Goal: Task Accomplishment & Management: Complete application form

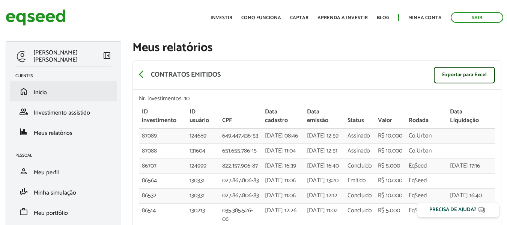
drag, startPoint x: 38, startPoint y: 102, endPoint x: 41, endPoint y: 99, distance: 4.0
click at [38, 101] on li "group Investimento assistido" at bounding box center [63, 111] width 107 height 20
click at [42, 97] on span "Início" at bounding box center [40, 92] width 13 height 10
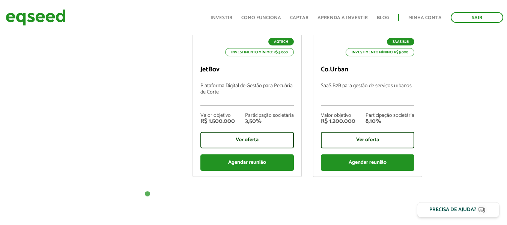
scroll to position [413, 0]
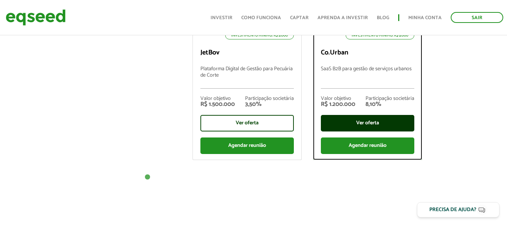
click at [380, 125] on div "Ver oferta" at bounding box center [367, 123] width 93 height 17
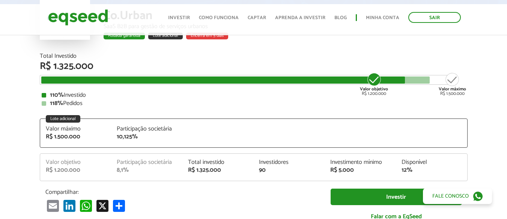
scroll to position [75, 0]
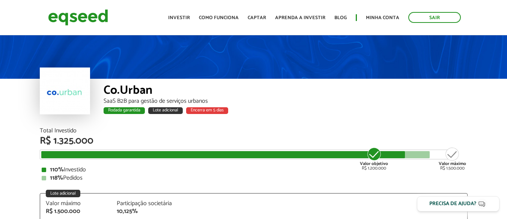
scroll to position [75, 0]
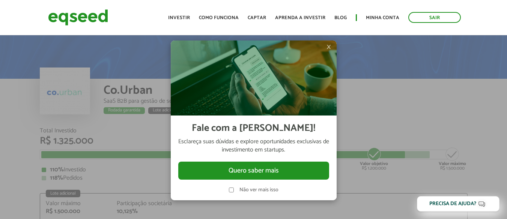
click at [330, 47] on span "×" at bounding box center [328, 46] width 5 height 9
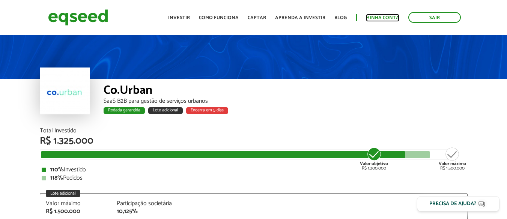
click at [371, 16] on link "Minha conta" at bounding box center [382, 17] width 33 height 5
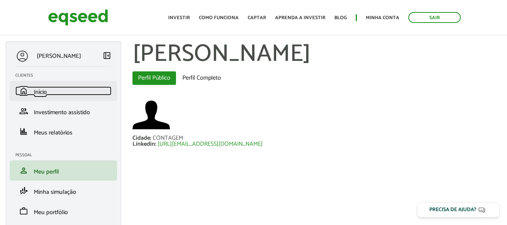
click at [58, 92] on link "home Início" at bounding box center [63, 90] width 96 height 9
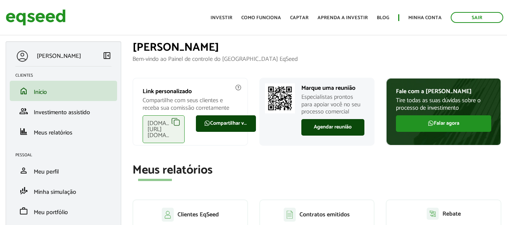
click at [176, 123] on div "eqseed.com/a/is/fabiana.carvalho" at bounding box center [164, 129] width 42 height 28
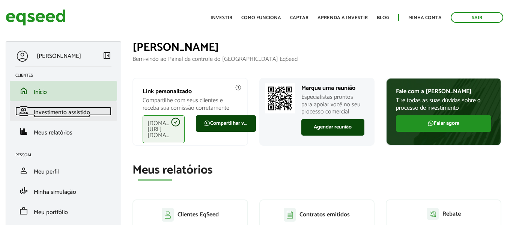
click at [57, 116] on span "Investimento assistido" at bounding box center [62, 112] width 56 height 10
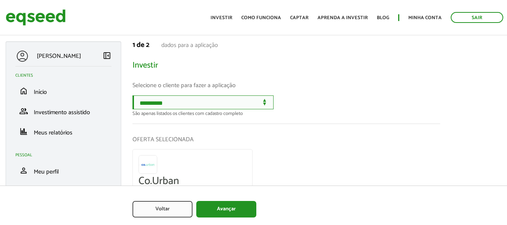
click at [227, 98] on select "**********" at bounding box center [202, 102] width 141 height 14
select select "******"
click at [132, 95] on select "**********" at bounding box center [202, 102] width 141 height 14
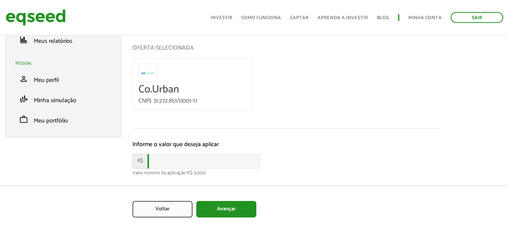
scroll to position [107, 0]
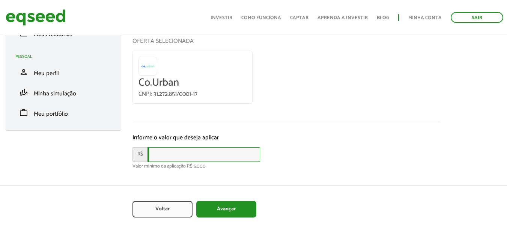
click at [184, 152] on input "text" at bounding box center [203, 154] width 113 height 15
type input "****"
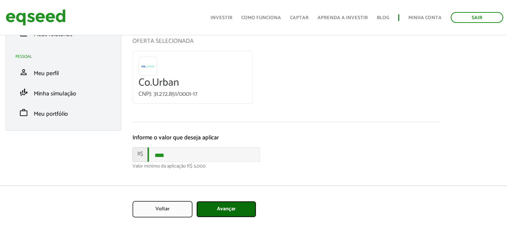
click at [233, 207] on button "Avançar" at bounding box center [226, 209] width 60 height 17
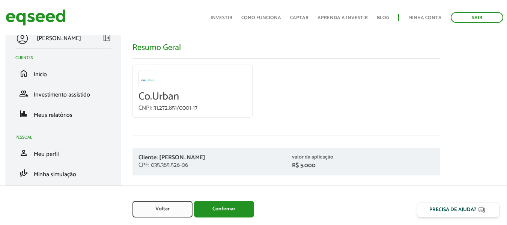
scroll to position [27, 0]
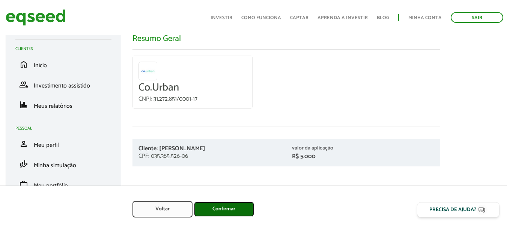
click at [226, 211] on button "Confirmar" at bounding box center [224, 208] width 60 height 15
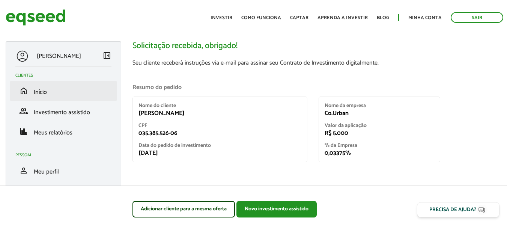
click at [33, 86] on li "home Início" at bounding box center [63, 91] width 107 height 20
click at [34, 89] on span "Início" at bounding box center [40, 92] width 13 height 10
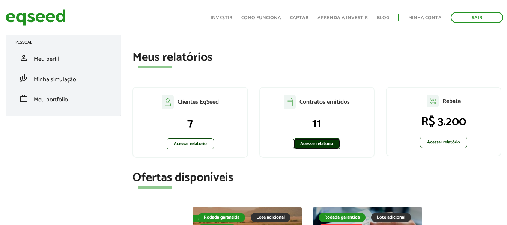
click at [311, 144] on link "Acessar relatório" at bounding box center [316, 143] width 47 height 11
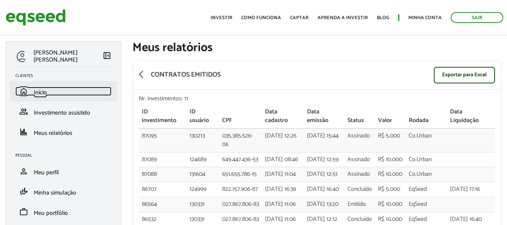
click at [51, 90] on link "home Início" at bounding box center [63, 91] width 96 height 9
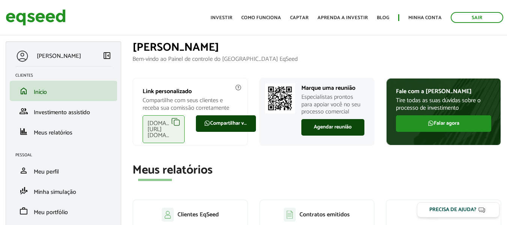
click at [317, 44] on h1 "[PERSON_NAME]" at bounding box center [316, 47] width 369 height 12
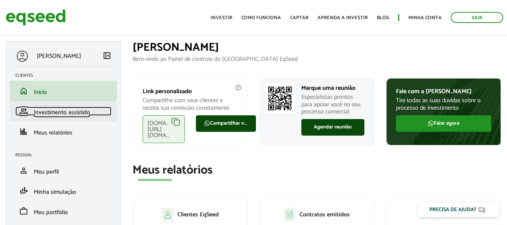
click at [53, 111] on span "Investimento assistido" at bounding box center [62, 112] width 56 height 10
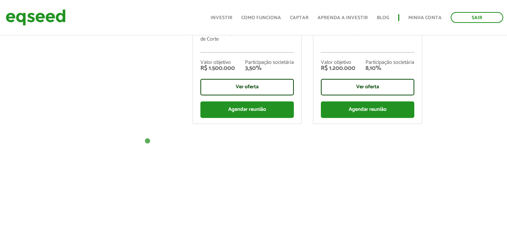
scroll to position [450, 0]
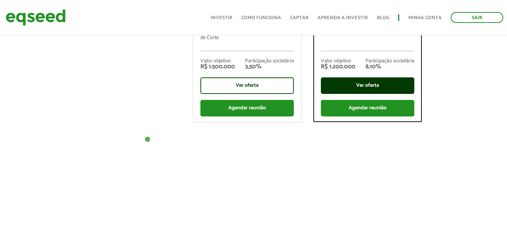
click at [380, 88] on div "Ver oferta" at bounding box center [367, 85] width 93 height 17
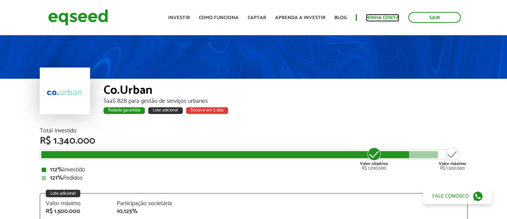
click at [377, 18] on link "Minha conta" at bounding box center [382, 17] width 33 height 5
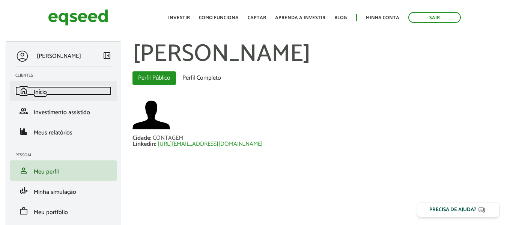
click at [58, 92] on link "home Início" at bounding box center [63, 90] width 96 height 9
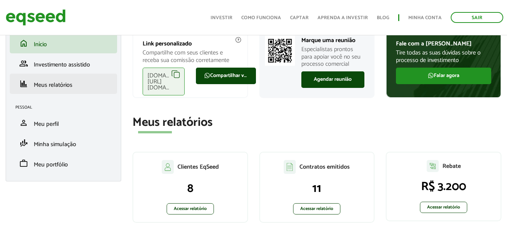
scroll to position [38, 0]
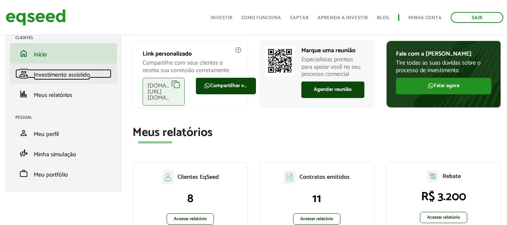
click at [80, 75] on span "Investimento assistido" at bounding box center [62, 75] width 56 height 10
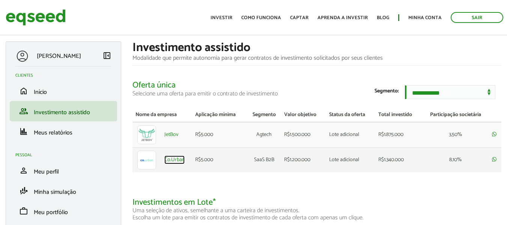
click at [176, 162] on link "Co.Urban" at bounding box center [174, 159] width 20 height 5
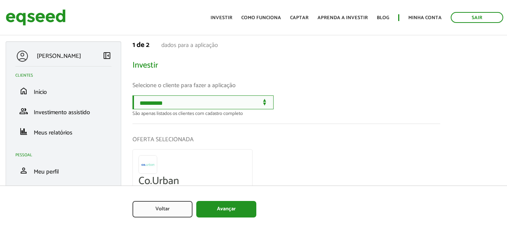
click at [215, 104] on select "**********" at bounding box center [202, 102] width 141 height 14
click at [224, 103] on select "**********" at bounding box center [202, 102] width 141 height 14
select select "******"
click at [132, 95] on select "**********" at bounding box center [202, 102] width 141 height 14
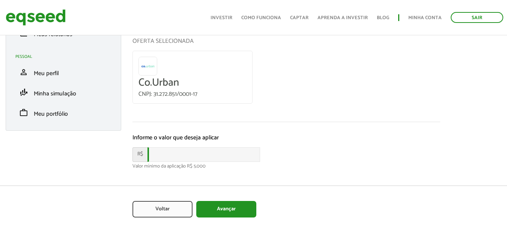
scroll to position [107, 0]
click at [216, 153] on input "text" at bounding box center [203, 154] width 113 height 15
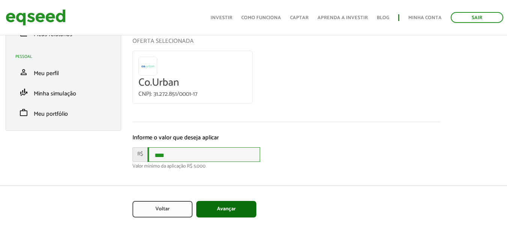
type input "****"
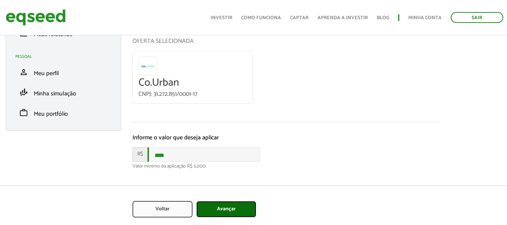
click at [230, 210] on button "Avançar" at bounding box center [226, 209] width 60 height 17
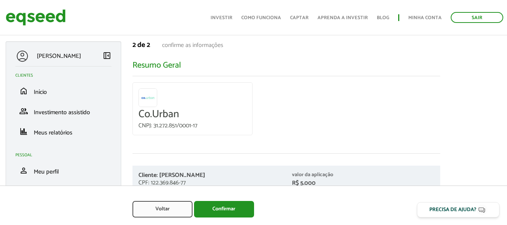
scroll to position [27, 0]
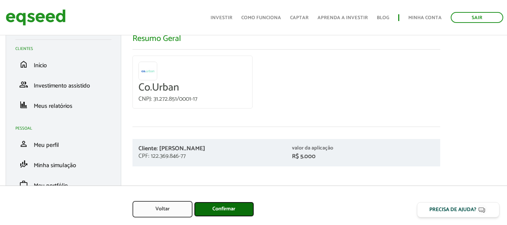
click at [227, 209] on button "Confirmar" at bounding box center [224, 208] width 60 height 15
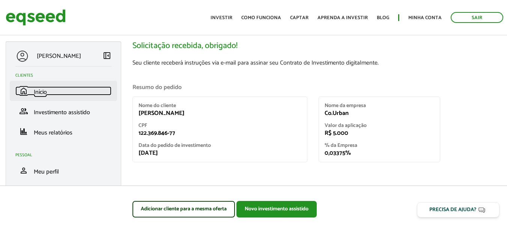
click at [58, 90] on link "home Início" at bounding box center [63, 90] width 96 height 9
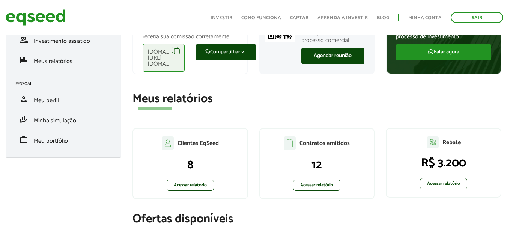
scroll to position [113, 0]
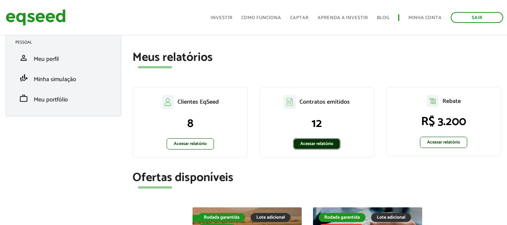
click at [305, 140] on link "Acessar relatório" at bounding box center [316, 143] width 47 height 11
